Goal: Navigation & Orientation: Find specific page/section

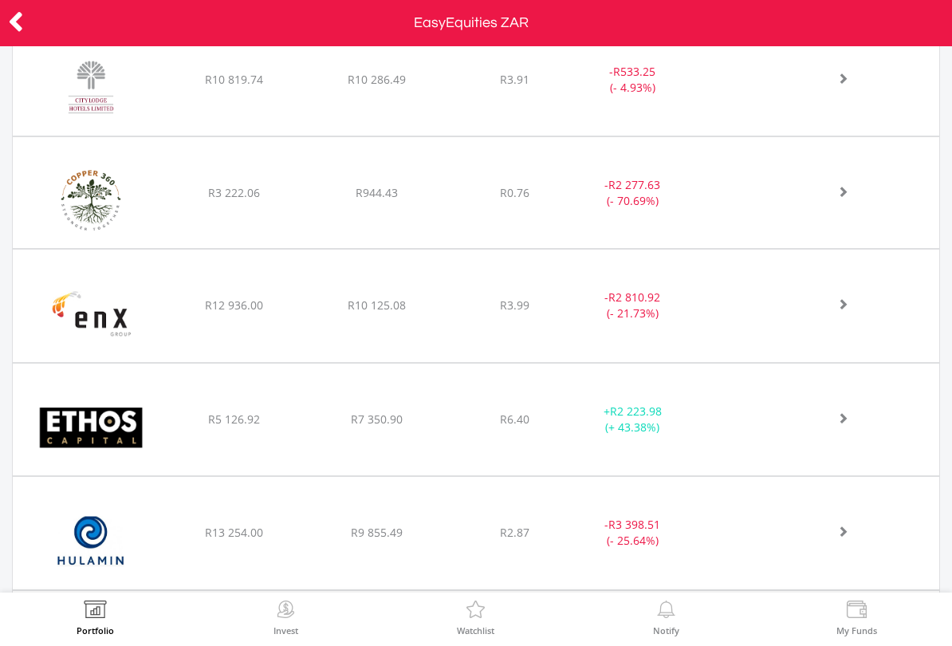
scroll to position [1014, 0]
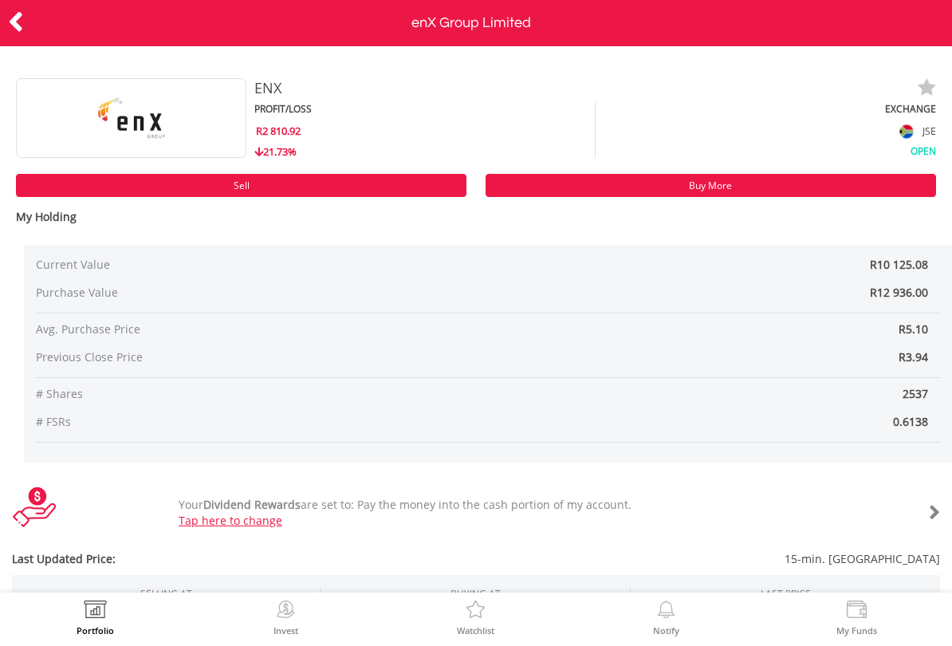
click at [646, 529] on div "Your Dividend Rewards are set to: Pay the money into the cash portion of my acc…" at bounding box center [476, 512] width 952 height 77
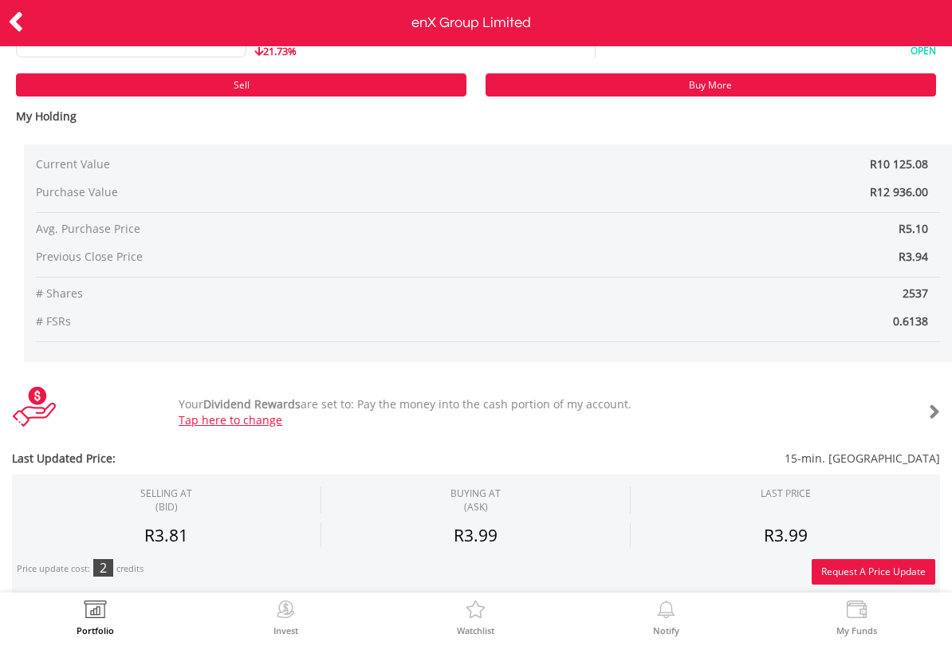
scroll to position [115, 0]
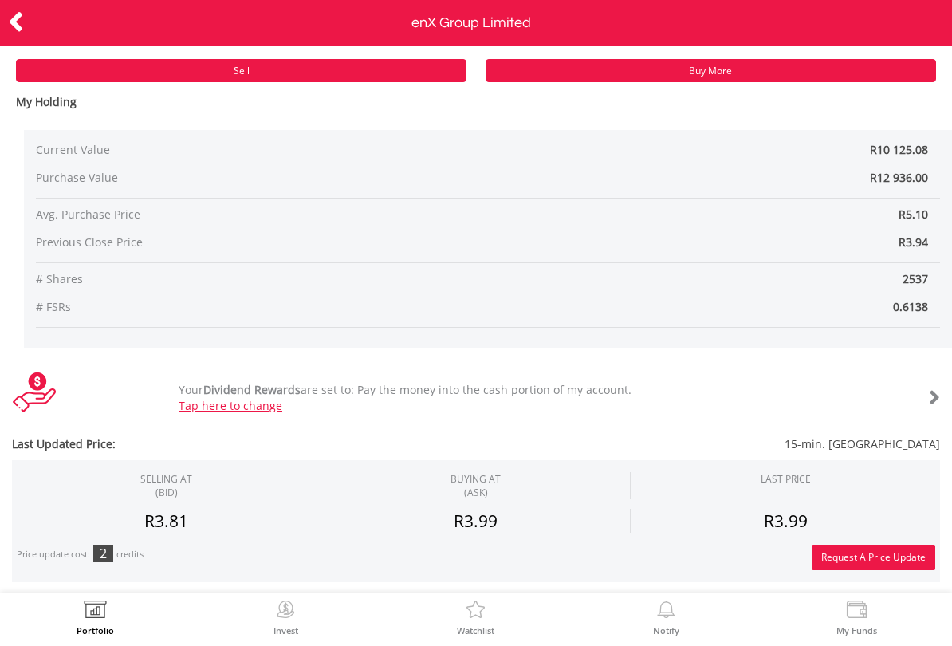
click at [753, 492] on div "LAST PRICE" at bounding box center [785, 485] width 309 height 27
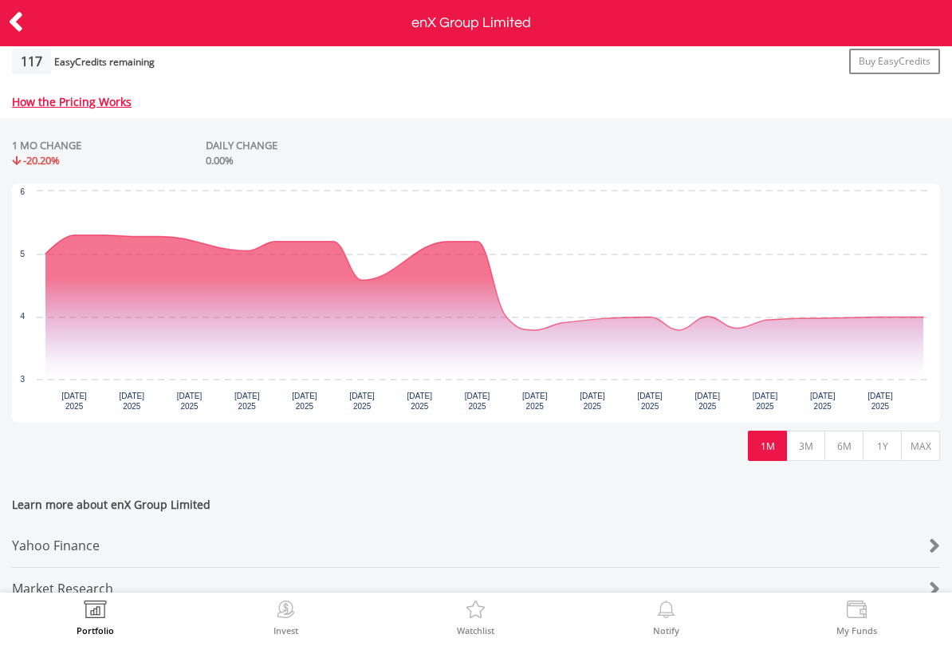
scroll to position [673, 0]
click at [22, 28] on icon at bounding box center [16, 21] width 16 height 31
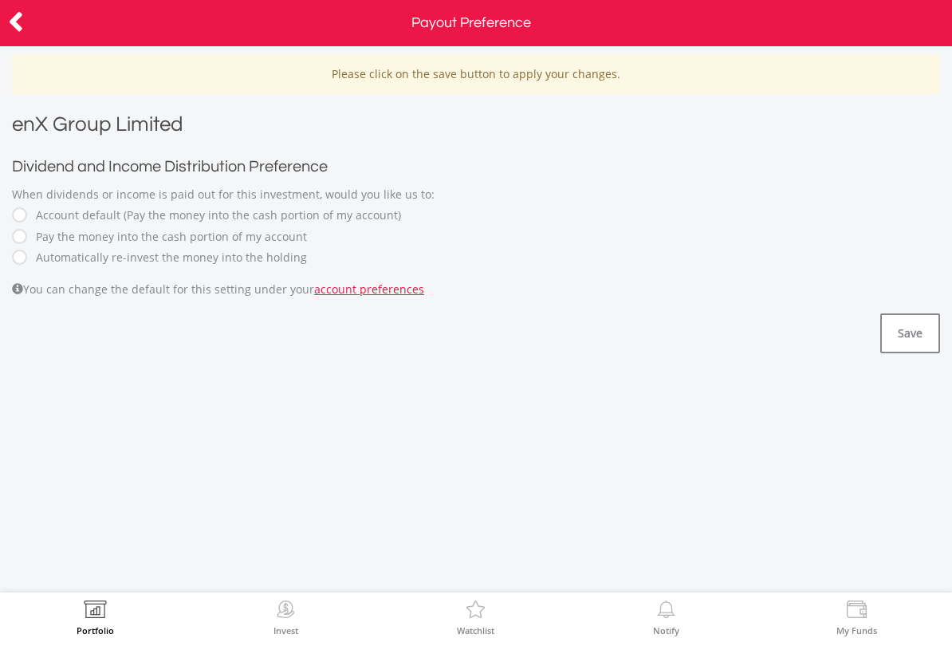
click at [22, 28] on icon at bounding box center [16, 21] width 16 height 31
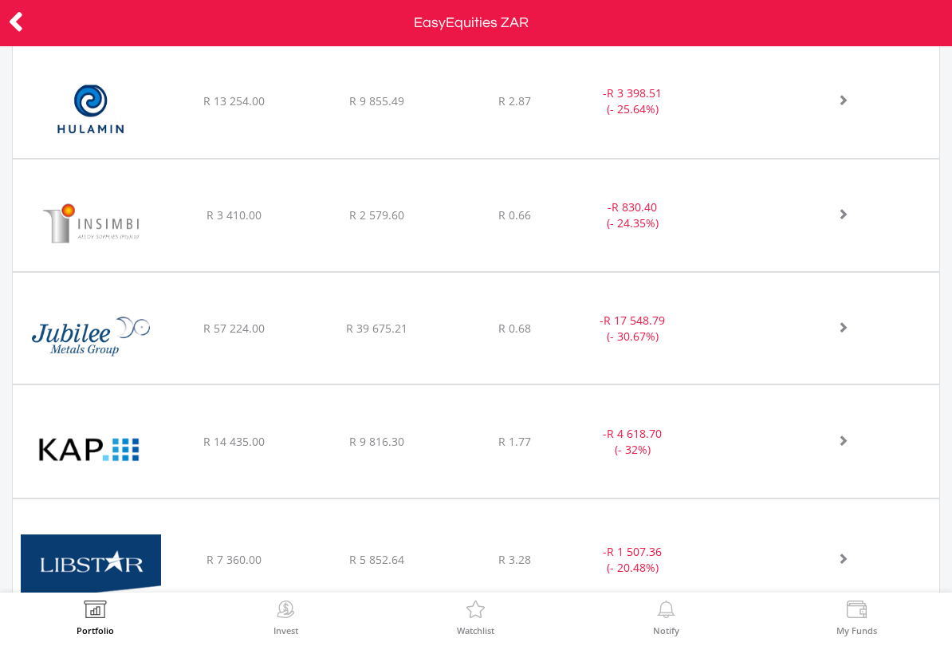
scroll to position [1445, 0]
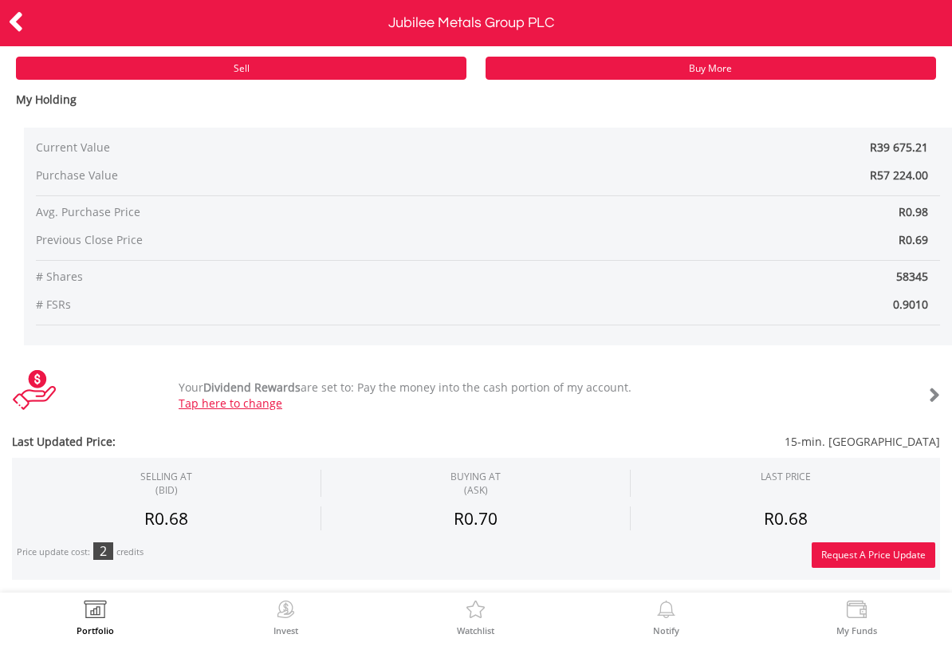
scroll to position [116, 0]
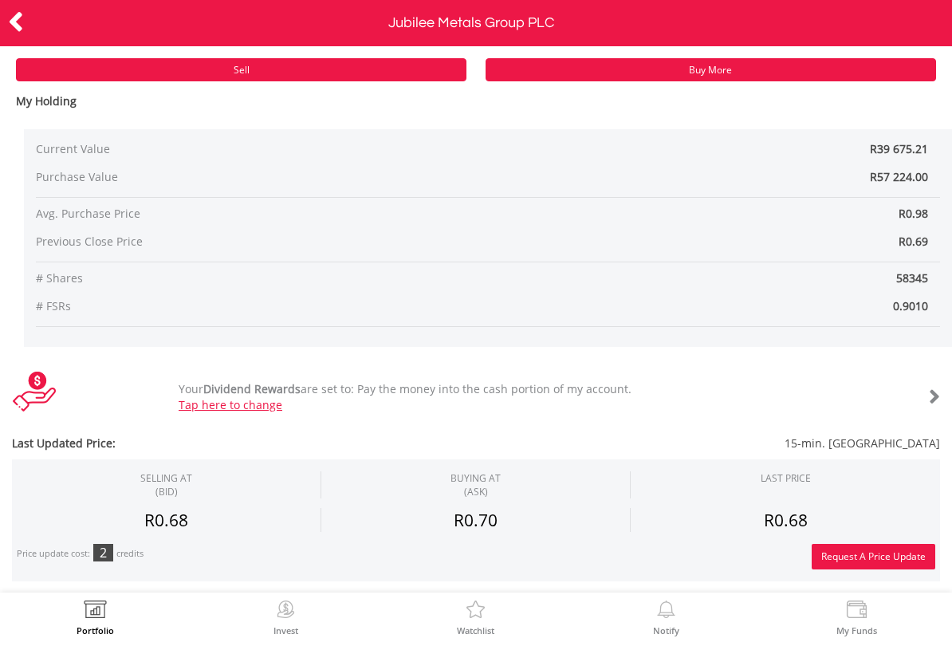
click at [22, 24] on icon at bounding box center [16, 21] width 16 height 31
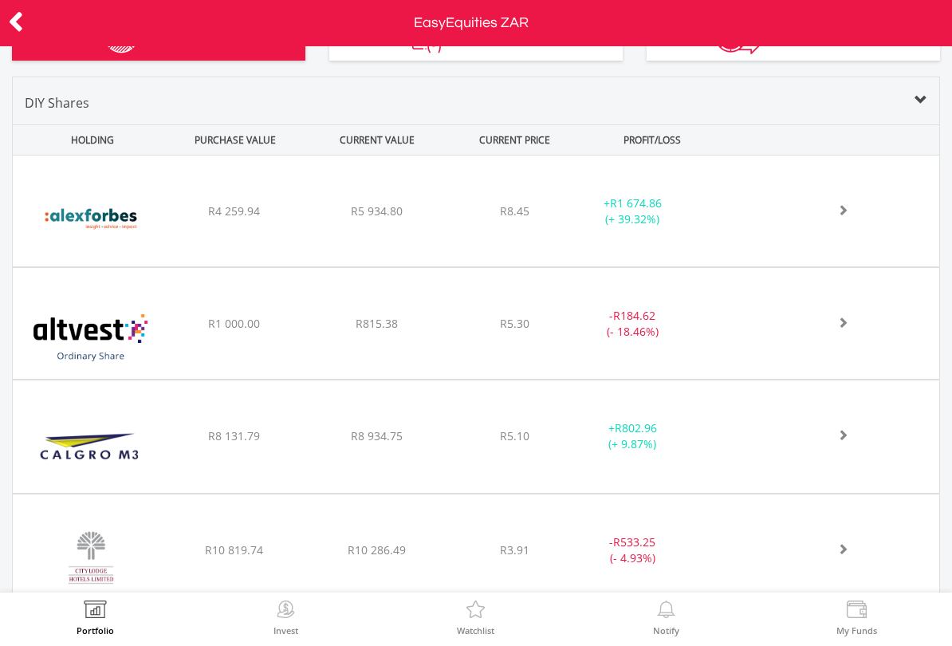
scroll to position [542, 0]
click at [23, 16] on icon at bounding box center [16, 21] width 16 height 31
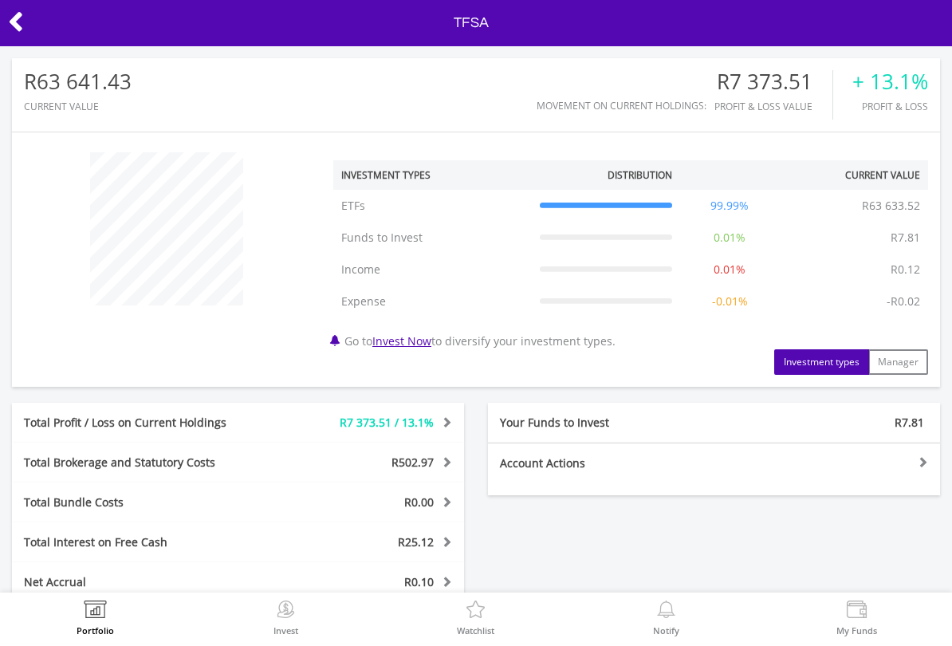
click at [23, 27] on icon at bounding box center [16, 21] width 16 height 31
